Goal: Task Accomplishment & Management: Manage account settings

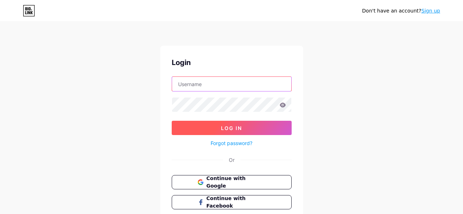
type input "[EMAIL_ADDRESS][DOMAIN_NAME]"
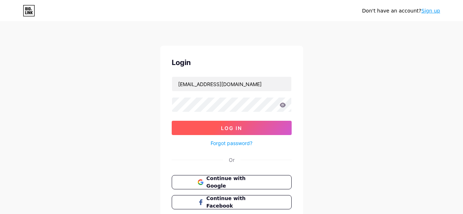
click at [226, 129] on span "Log In" at bounding box center [231, 128] width 21 height 6
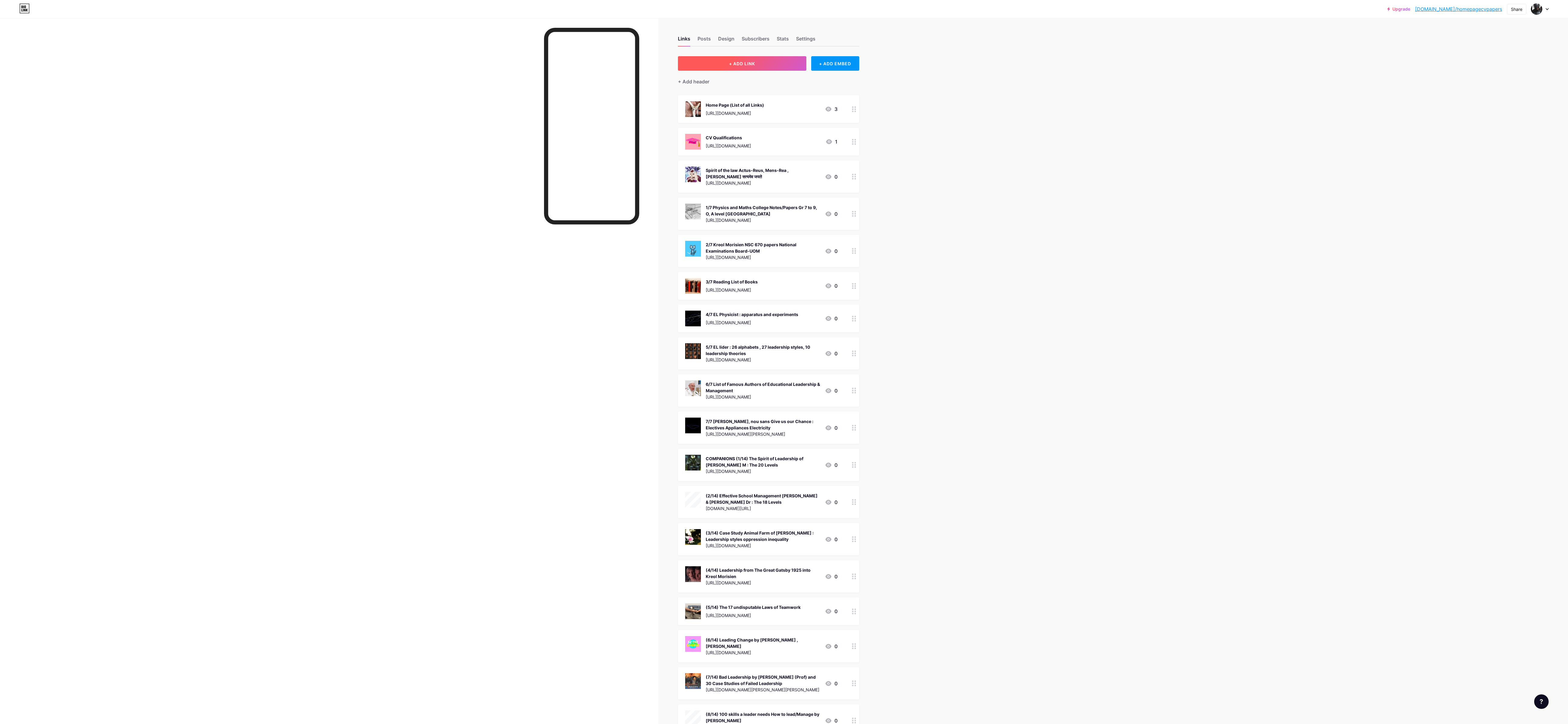
click at [392, 58] on button "+ ADD LINK" at bounding box center [742, 63] width 129 height 14
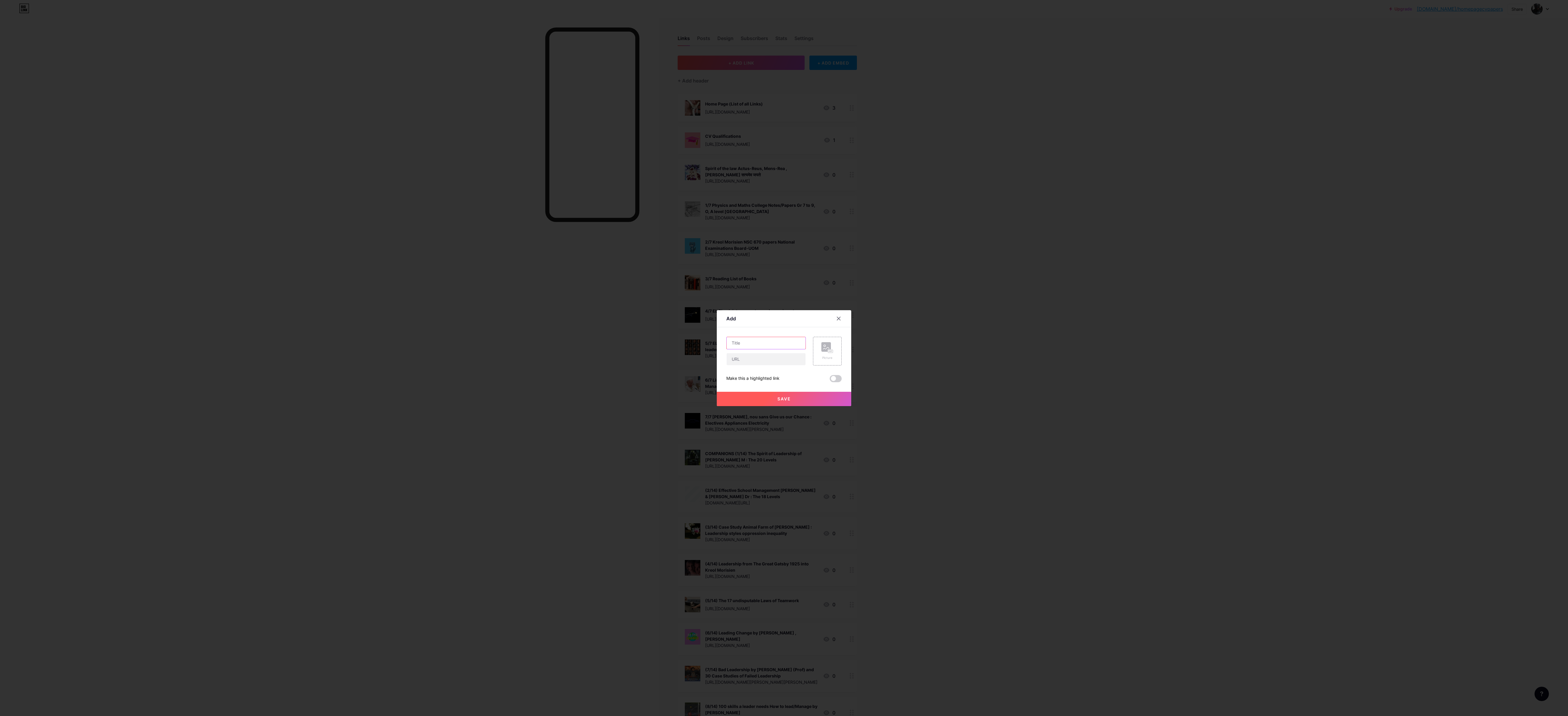
drag, startPoint x: 752, startPoint y: 342, endPoint x: 756, endPoint y: 342, distance: 4.0
click at [387, 179] on input "text" at bounding box center [766, 343] width 79 height 12
paste input "Fan & Supporter of HRH Prince [PERSON_NAME] 1 [PERSON_NAME] 16:7"
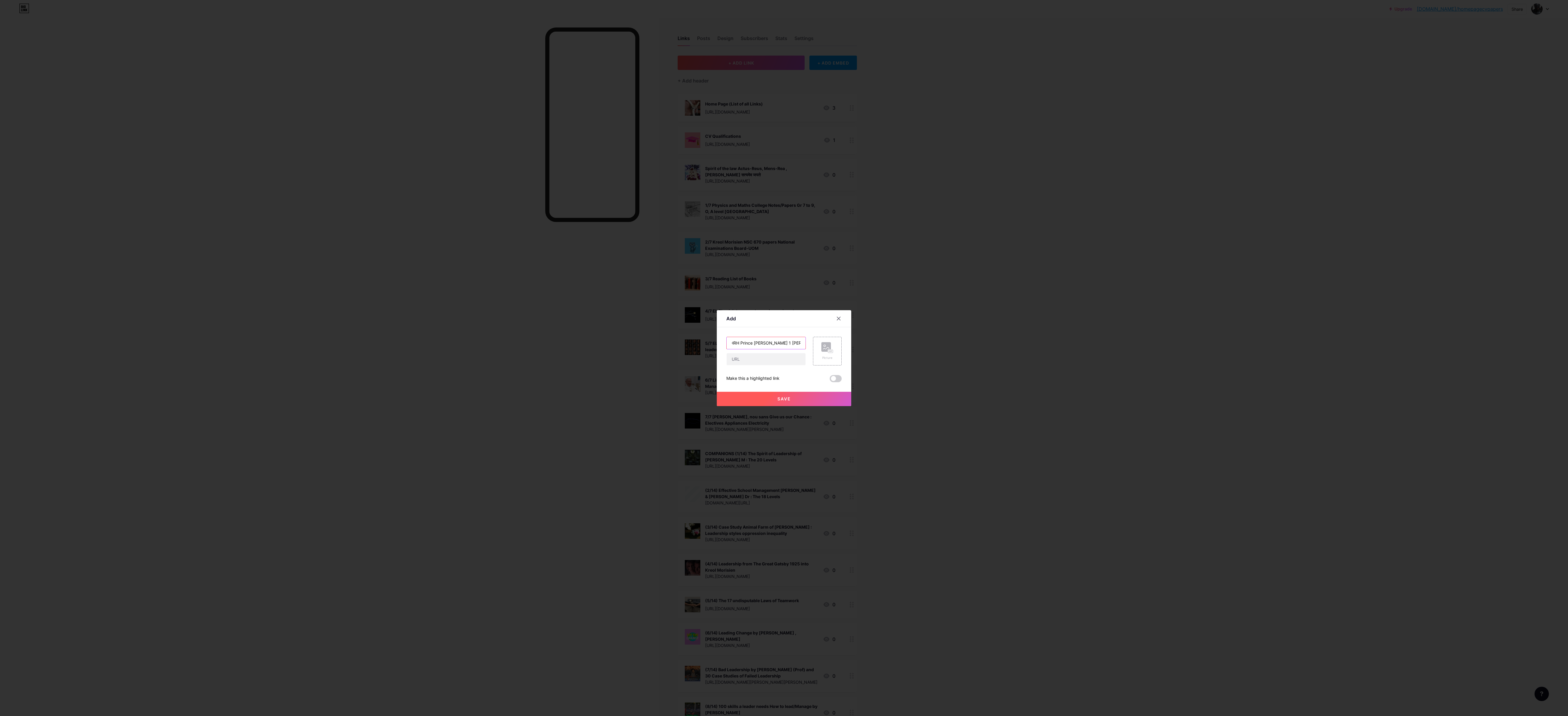
type input "Fan & Supporter of HRH Prince [PERSON_NAME] 1 [PERSON_NAME] 16:7"
click at [387, 179] on input "text" at bounding box center [766, 359] width 79 height 12
paste input "[URL][DOMAIN_NAME][DOMAIN_NAME][PERSON_NAME]"
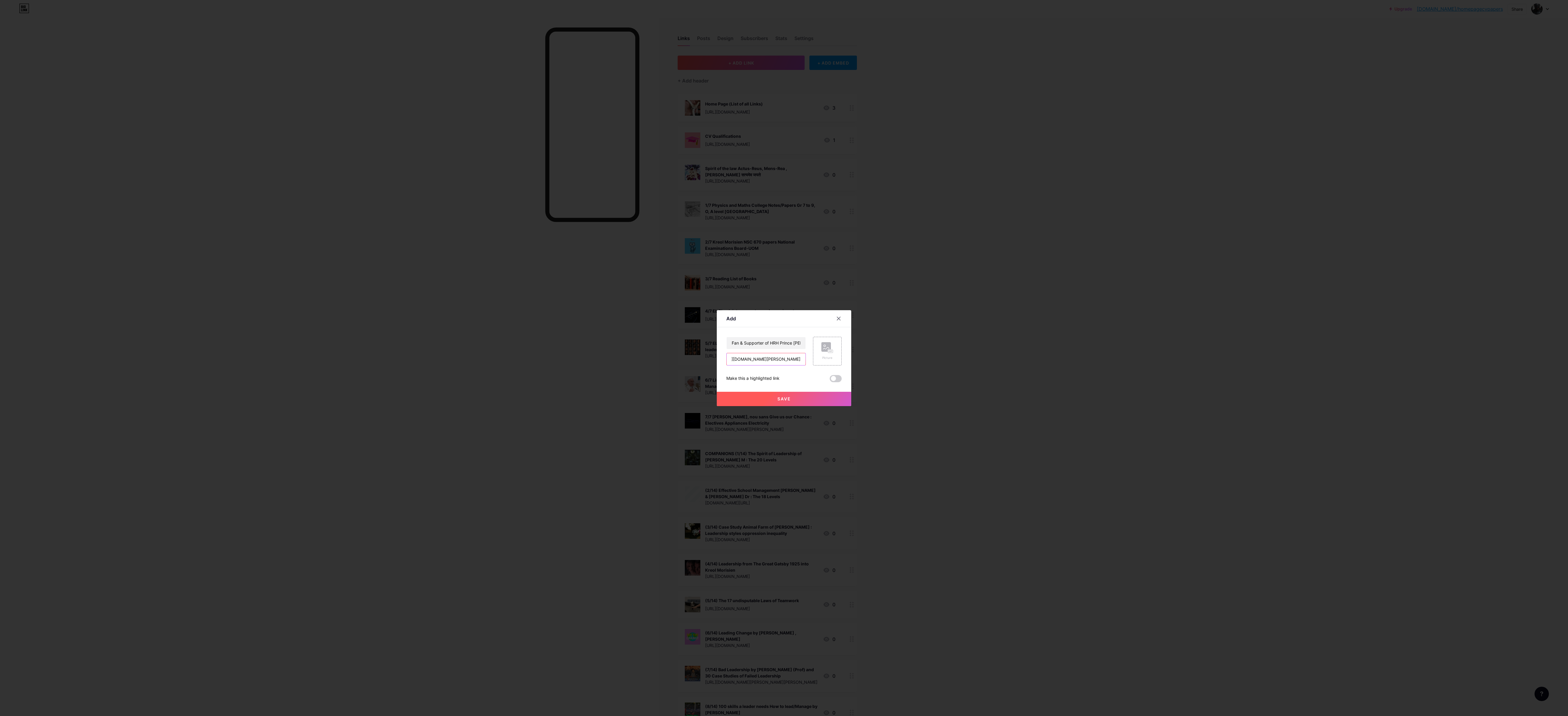
type input "[URL][DOMAIN_NAME][DOMAIN_NAME][PERSON_NAME]"
click at [387, 179] on span "Save" at bounding box center [784, 399] width 13 height 5
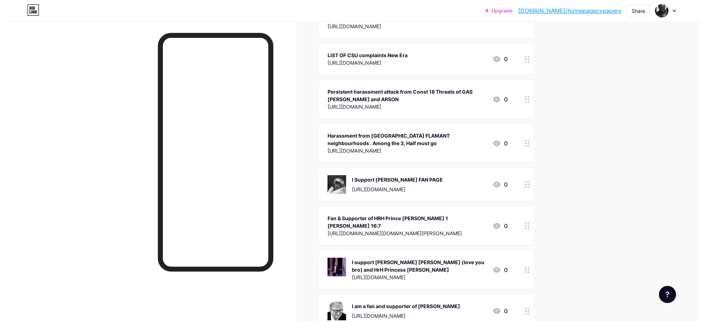
scroll to position [2595, 0]
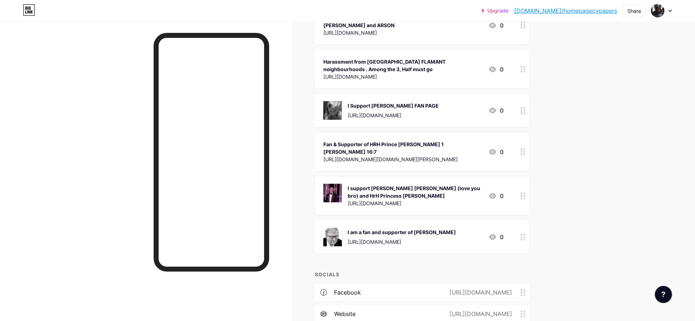
click at [463, 153] on circle at bounding box center [524, 154] width 2 height 2
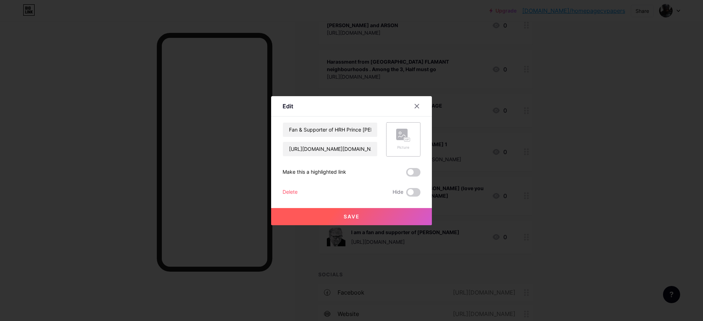
click at [418, 125] on div "Picture" at bounding box center [403, 139] width 34 height 34
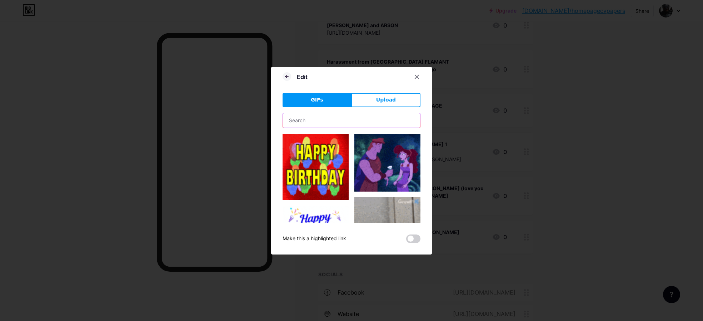
click at [352, 120] on input "text" at bounding box center [351, 120] width 137 height 14
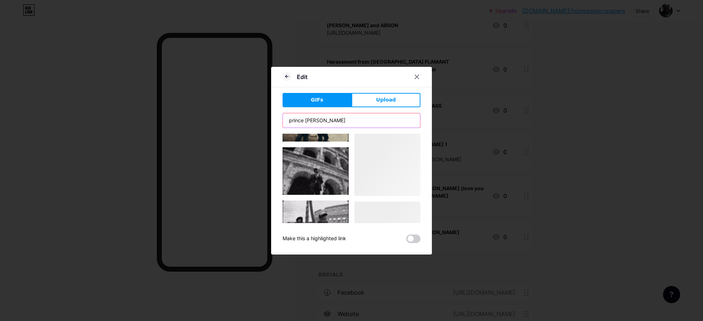
scroll to position [1015, 0]
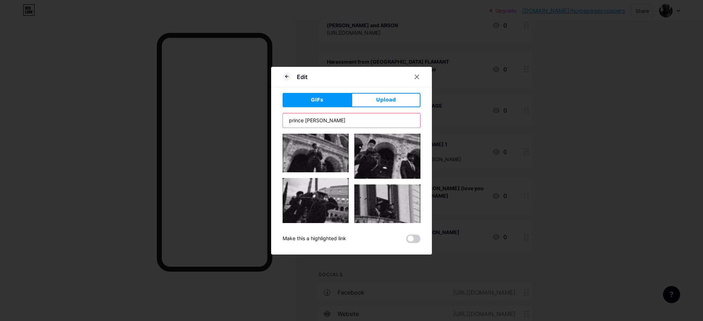
click at [306, 121] on input "prince [PERSON_NAME]" at bounding box center [351, 120] width 137 height 14
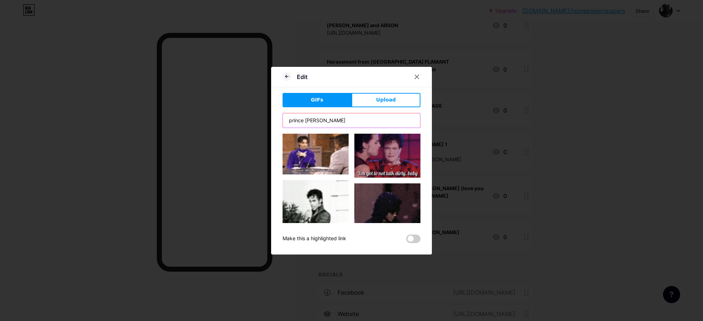
scroll to position [0, 0]
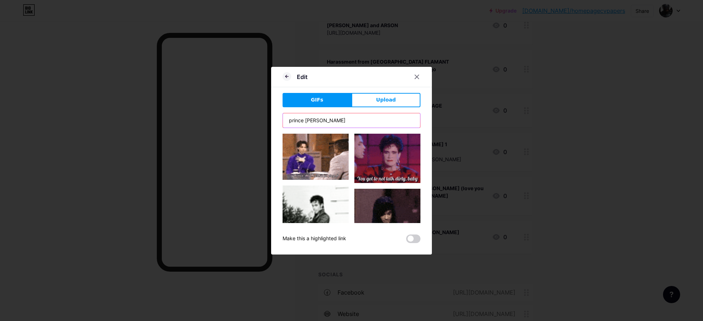
click at [345, 120] on input "prince [PERSON_NAME]" at bounding box center [351, 120] width 137 height 14
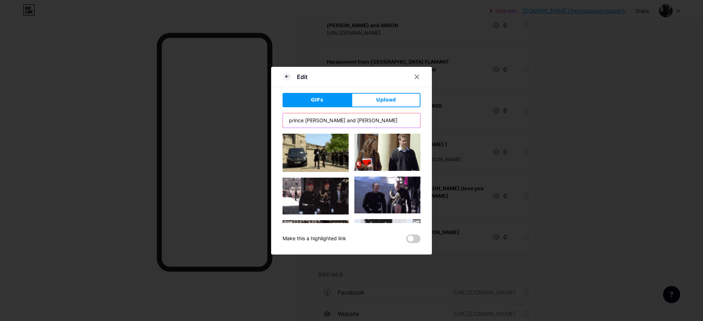
click at [364, 113] on input "prince [PERSON_NAME] and [PERSON_NAME]" at bounding box center [351, 120] width 137 height 14
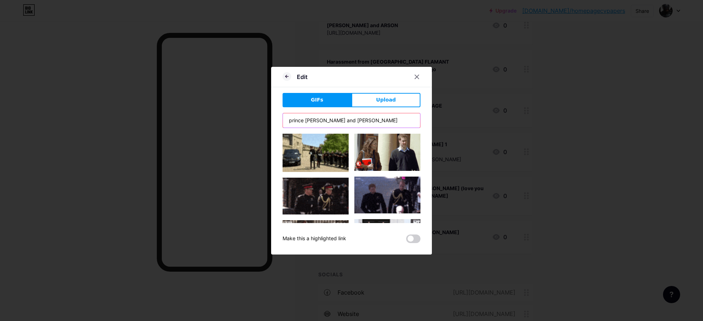
click at [373, 124] on input "prince [PERSON_NAME] and [PERSON_NAME]" at bounding box center [351, 120] width 137 height 14
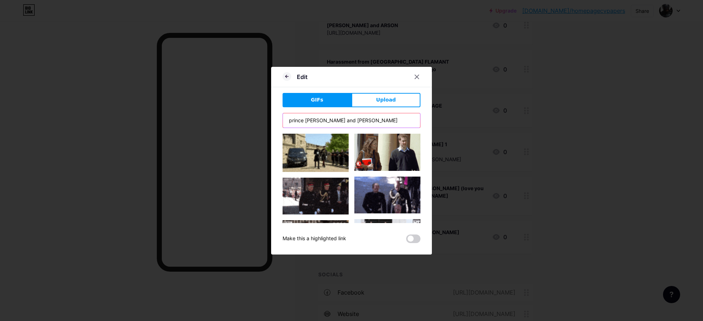
click at [321, 119] on input "prince [PERSON_NAME] and [PERSON_NAME]" at bounding box center [351, 120] width 137 height 14
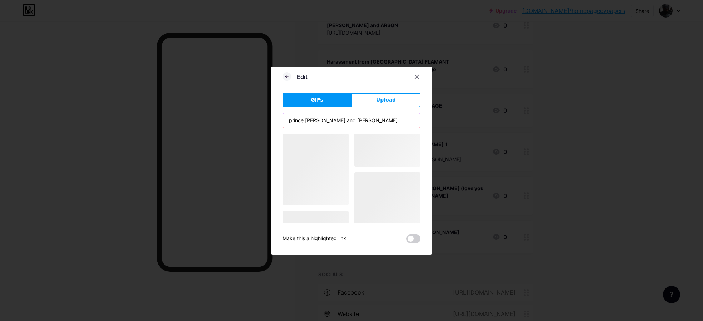
click at [362, 120] on input "prince [PERSON_NAME] and [PERSON_NAME]" at bounding box center [351, 120] width 137 height 14
type input "prince [PERSON_NAME] and [PERSON_NAME]"
click at [413, 74] on div at bounding box center [416, 76] width 13 height 13
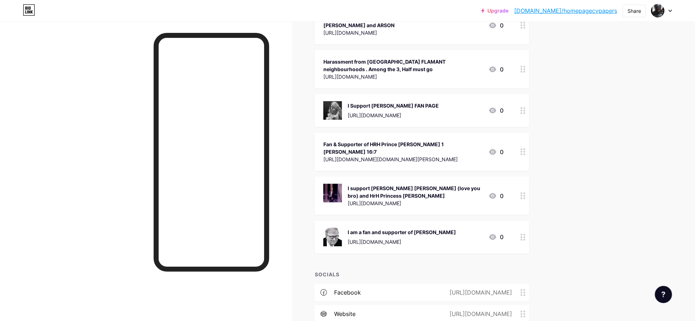
click at [440, 155] on div "[URL][DOMAIN_NAME][DOMAIN_NAME][PERSON_NAME]" at bounding box center [402, 158] width 159 height 7
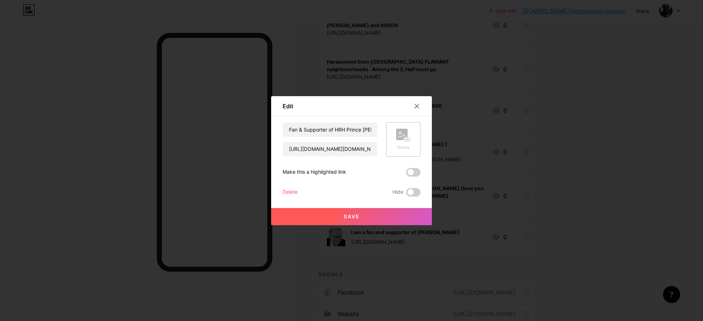
click at [404, 146] on div "Picture" at bounding box center [403, 147] width 14 height 5
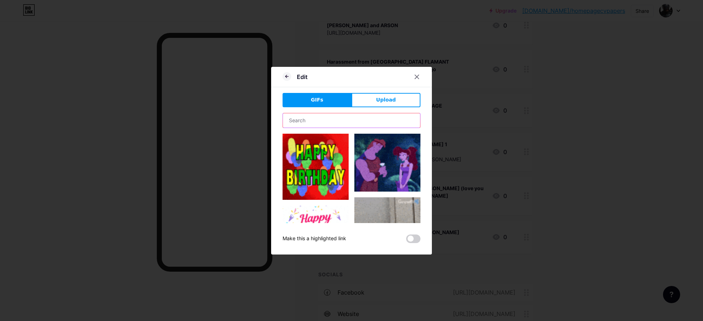
click at [342, 118] on input "text" at bounding box center [351, 120] width 137 height 14
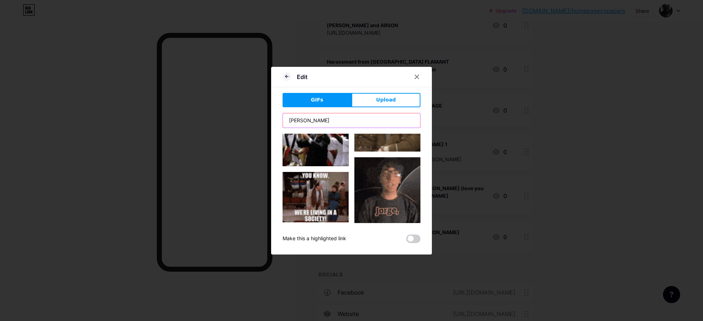
scroll to position [1872, 0]
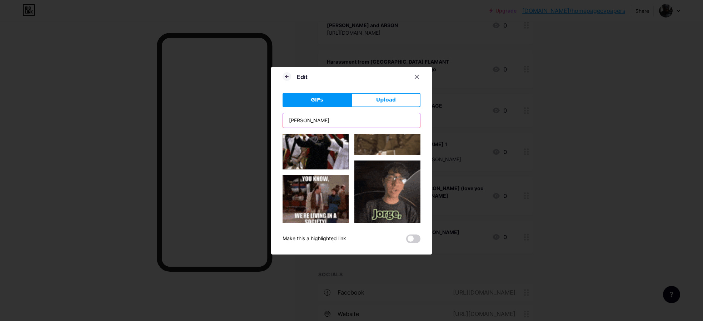
click at [320, 119] on input "[PERSON_NAME]" at bounding box center [351, 120] width 137 height 14
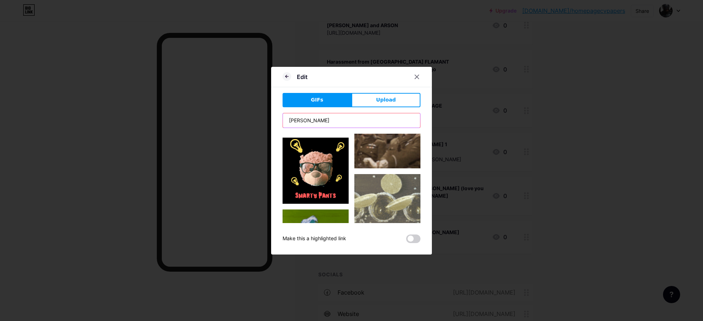
scroll to position [0, 0]
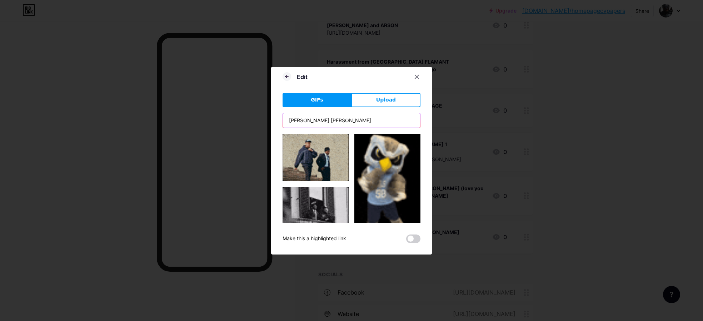
drag, startPoint x: 311, startPoint y: 121, endPoint x: 239, endPoint y: 126, distance: 71.6
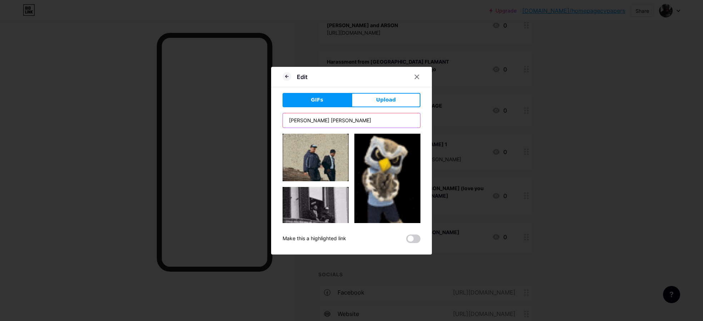
click at [239, 126] on div "Edit GIFs Upload Content YouTube Play YouTube video without leaving your page. …" at bounding box center [351, 160] width 703 height 321
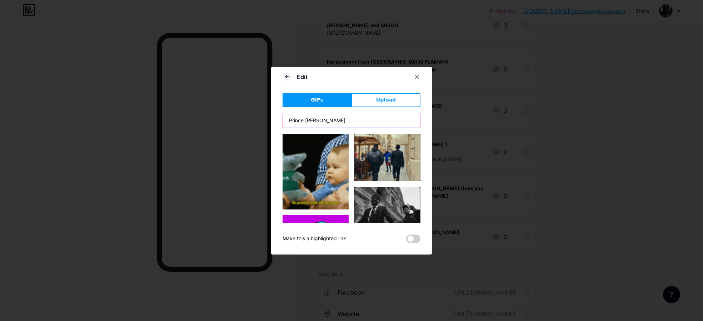
drag, startPoint x: 341, startPoint y: 120, endPoint x: 305, endPoint y: 119, distance: 36.5
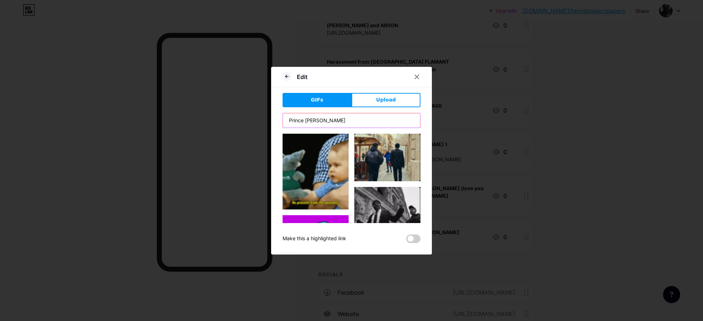
click at [305, 119] on input "Prince [PERSON_NAME]" at bounding box center [351, 120] width 137 height 14
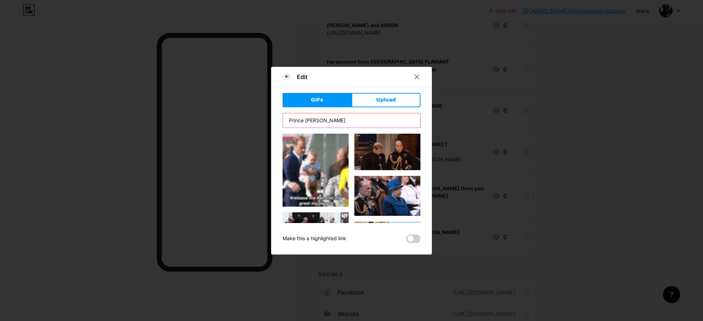
type input "prince [PERSON_NAME]"
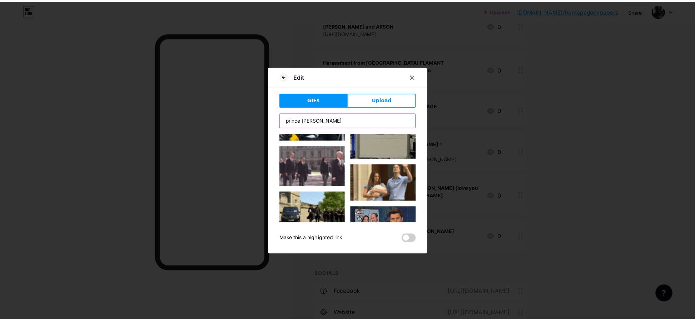
scroll to position [841, 0]
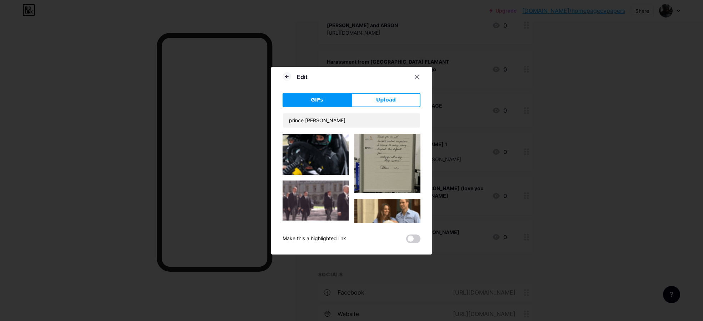
click at [376, 199] on img at bounding box center [387, 217] width 66 height 37
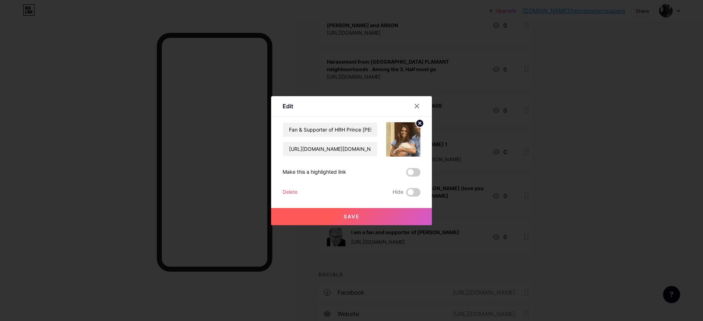
click at [366, 214] on button "Save" at bounding box center [351, 216] width 161 height 17
